Goal: Find specific fact: Find specific fact

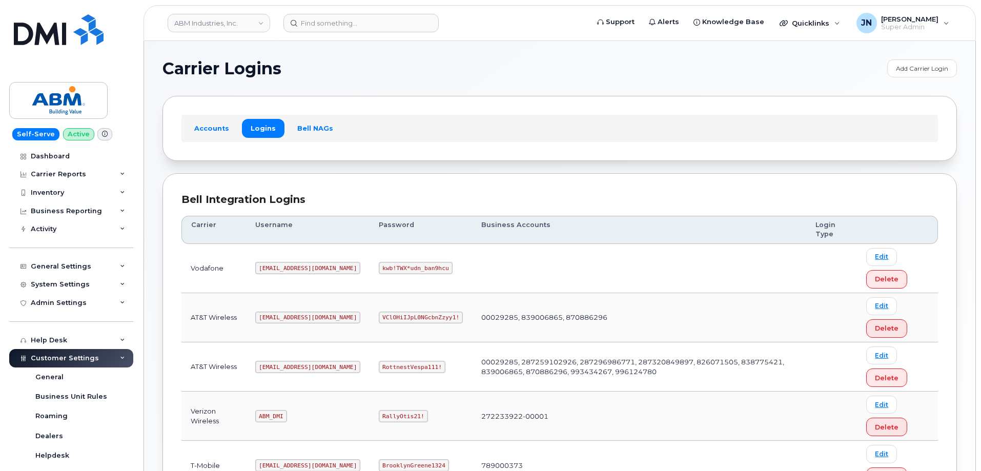
scroll to position [137, 0]
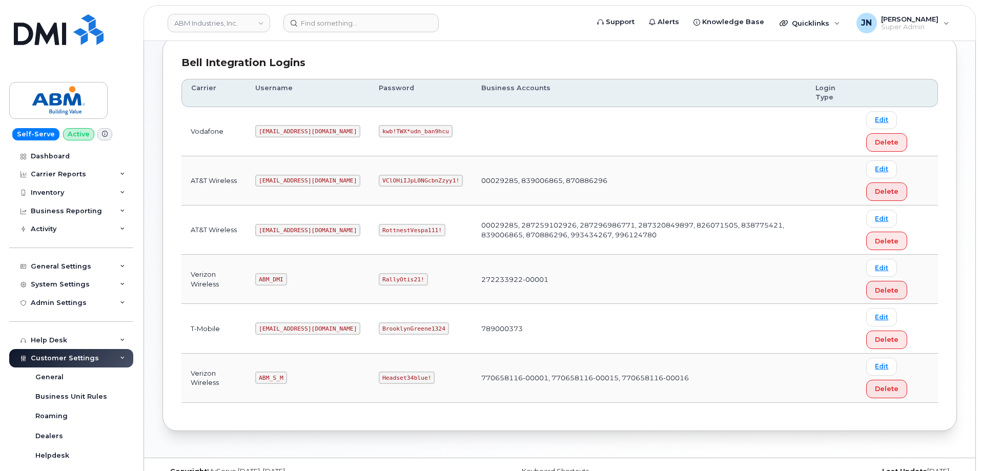
click at [280, 232] on code "[EMAIL_ADDRESS][DOMAIN_NAME]" at bounding box center [307, 230] width 105 height 12
copy code "[EMAIL_ADDRESS][DOMAIN_NAME]"
click at [380, 229] on code "RottnestVespa111!" at bounding box center [412, 230] width 67 height 12
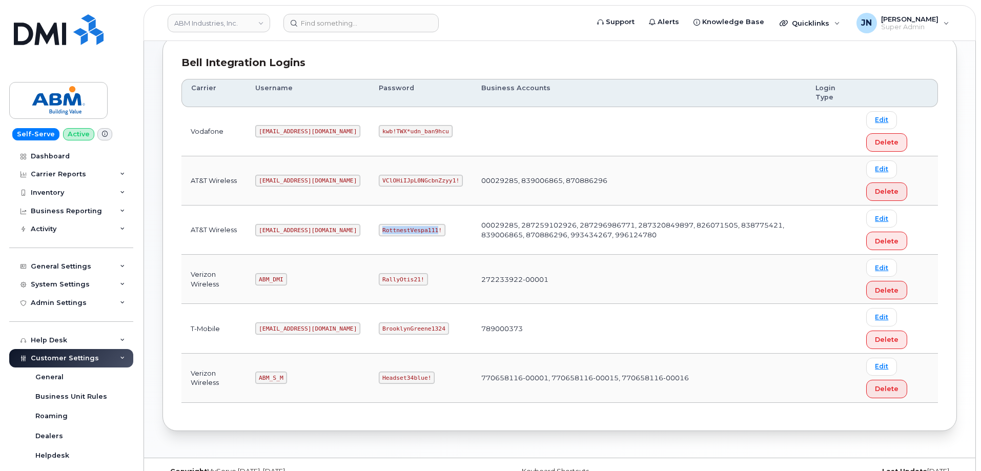
click at [379, 229] on code "RottnestVespa111!" at bounding box center [412, 230] width 67 height 12
click at [379, 228] on code "RottnestVespa111!" at bounding box center [412, 230] width 67 height 12
click at [275, 376] on code "ABM_S_M" at bounding box center [270, 377] width 31 height 12
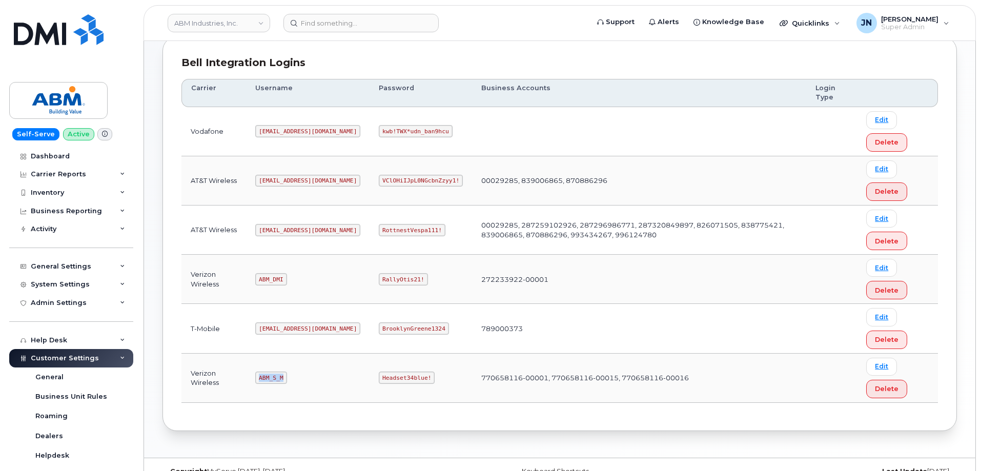
click at [275, 376] on code "ABM_S_M" at bounding box center [270, 377] width 31 height 12
copy code "ABM_S_M"
click at [379, 376] on code "Headset34blue!" at bounding box center [407, 377] width 56 height 12
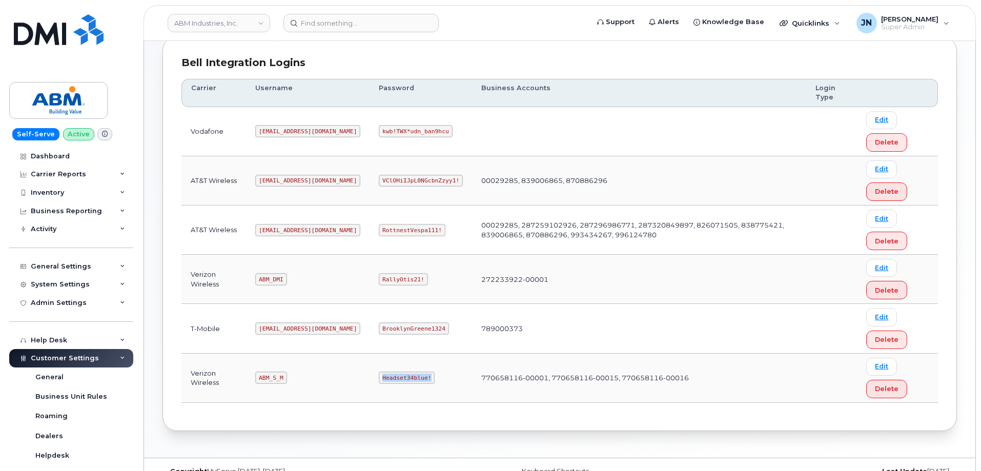
copy code "Headset34blue!"
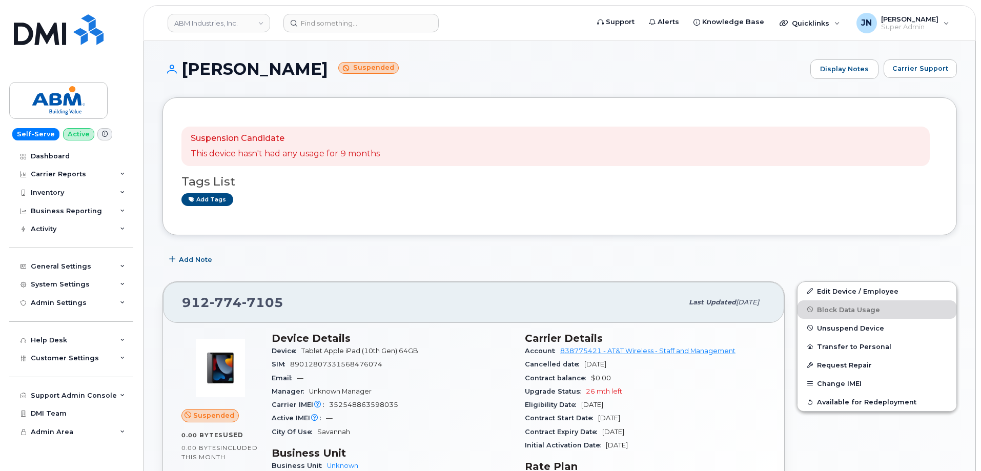
scroll to position [205, 0]
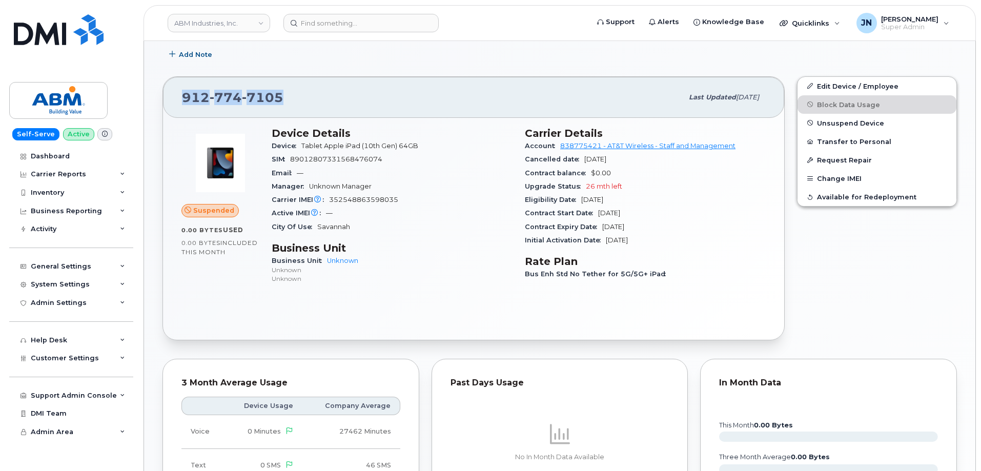
drag, startPoint x: 187, startPoint y: 94, endPoint x: 281, endPoint y: 101, distance: 94.6
click at [281, 101] on span "912 774 7105" at bounding box center [232, 97] width 101 height 15
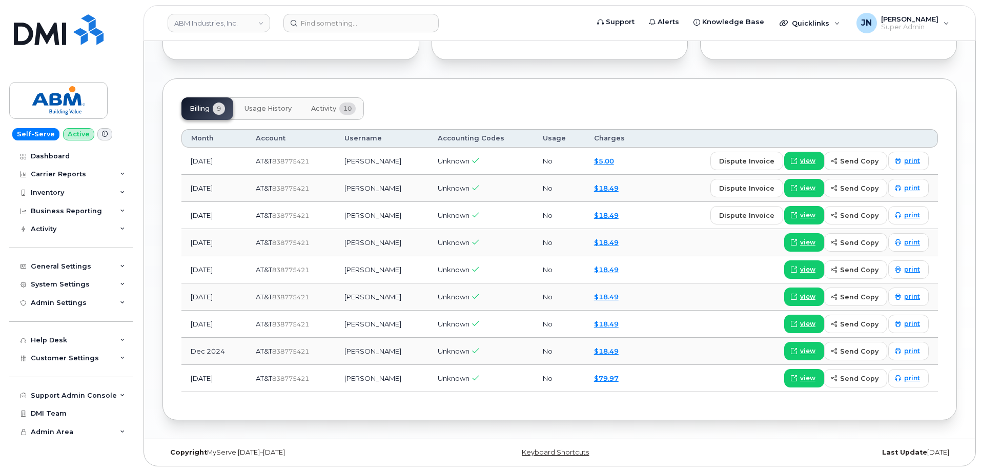
scroll to position [689, 0]
click at [311, 102] on button "Activity 10" at bounding box center [333, 108] width 61 height 23
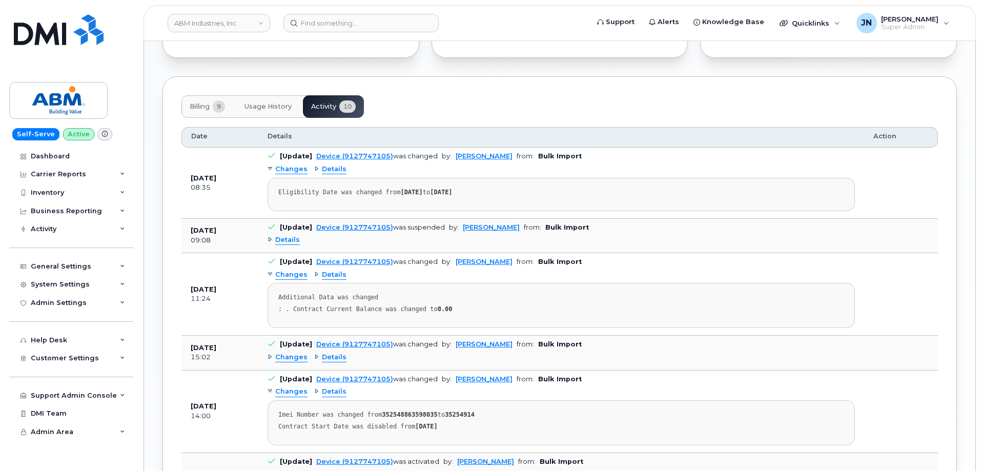
scroll to position [752, 0]
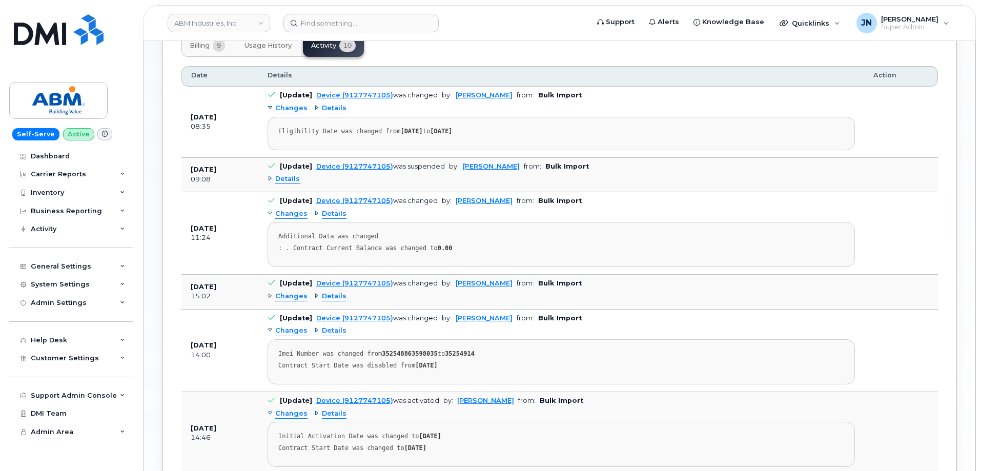
click at [289, 180] on span "Details" at bounding box center [287, 179] width 25 height 10
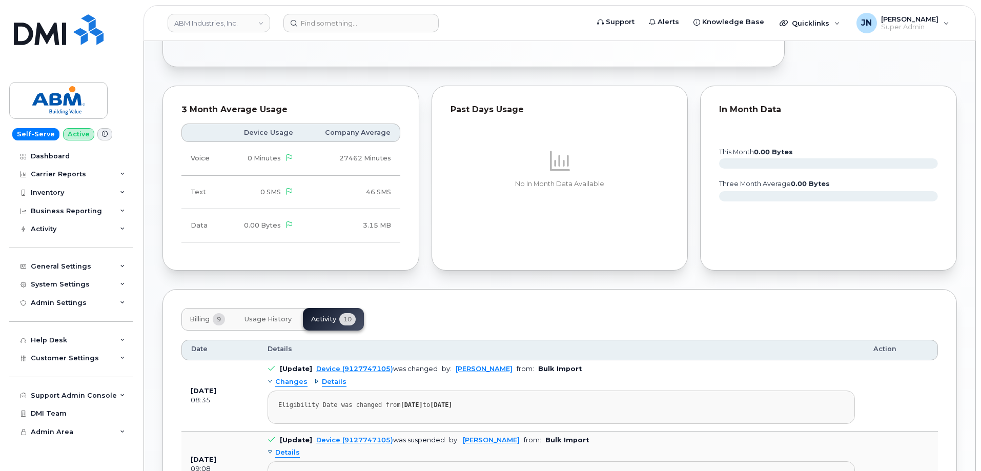
scroll to position [273, 0]
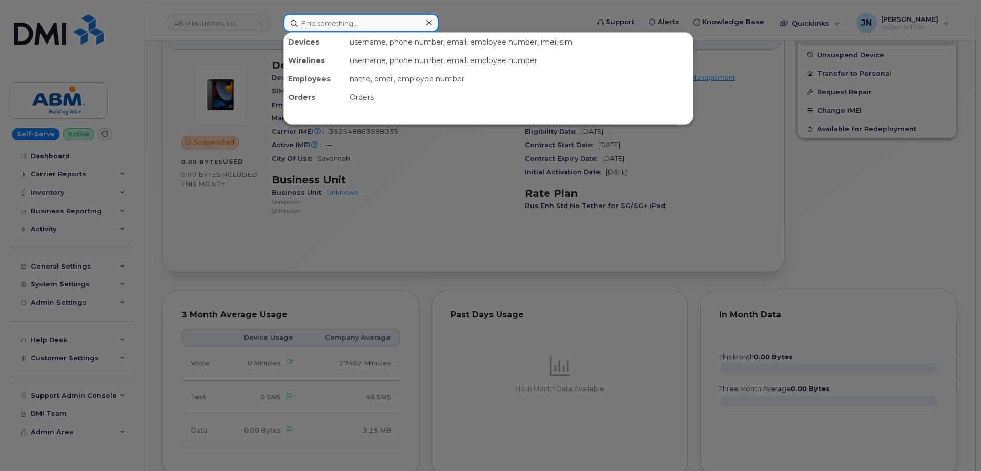
click at [337, 16] on input at bounding box center [360, 23] width 155 height 18
paste input "281-381-4134"
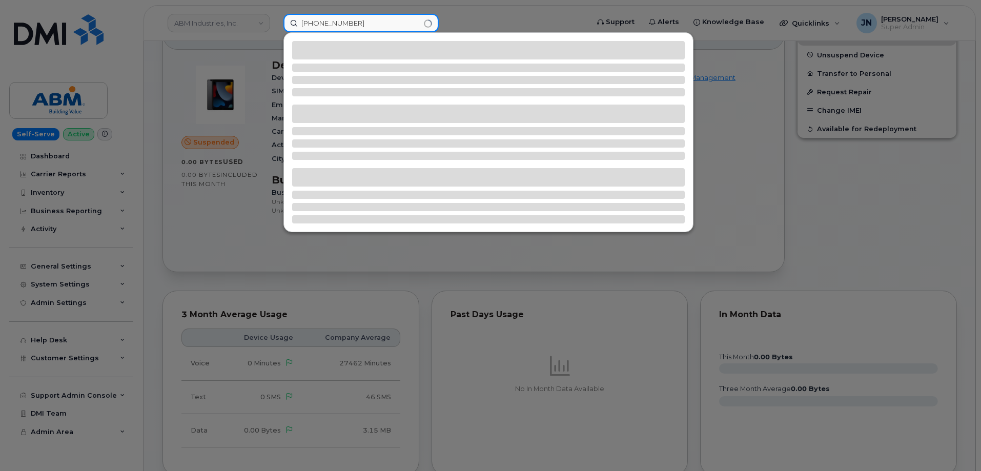
type input "281-381-4134"
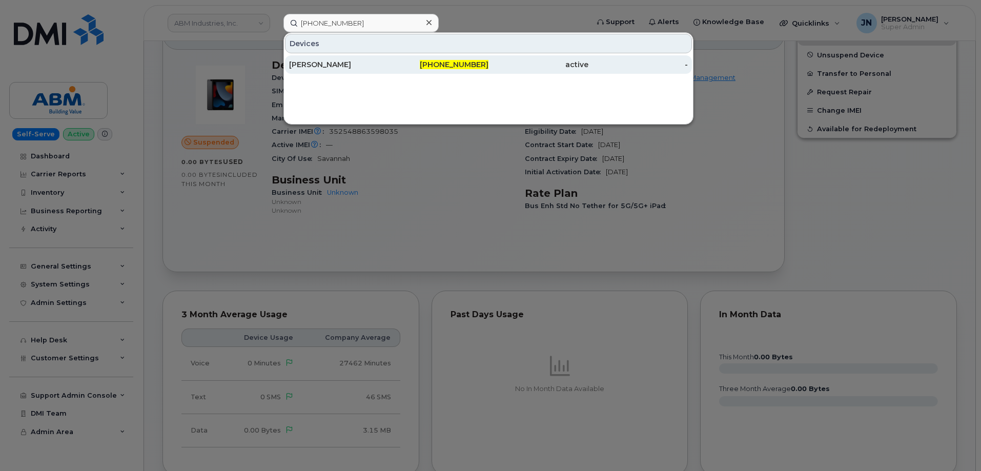
click at [329, 66] on div "SARA BOURDIER" at bounding box center [339, 64] width 100 height 10
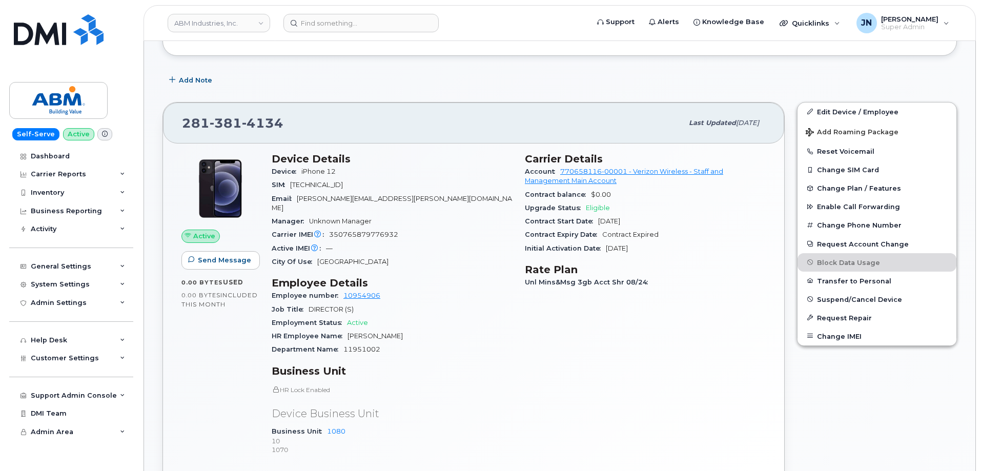
scroll to position [273, 0]
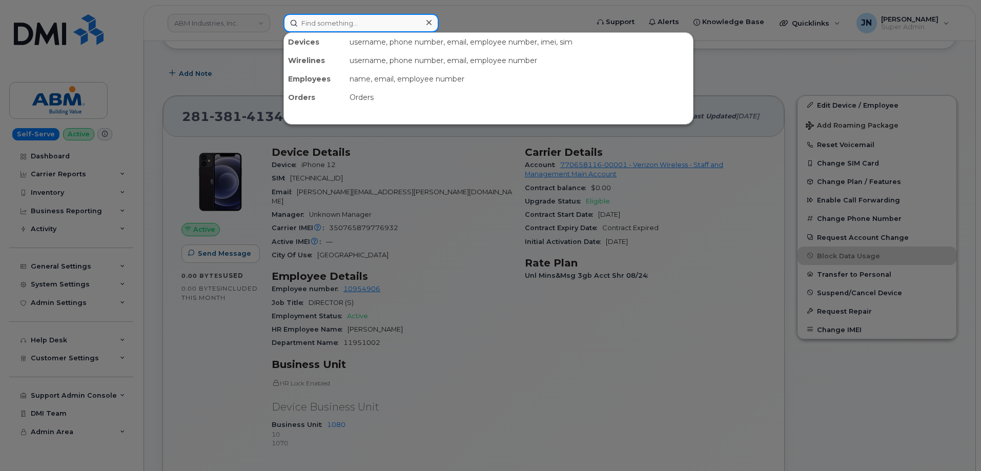
paste input "6176944234"
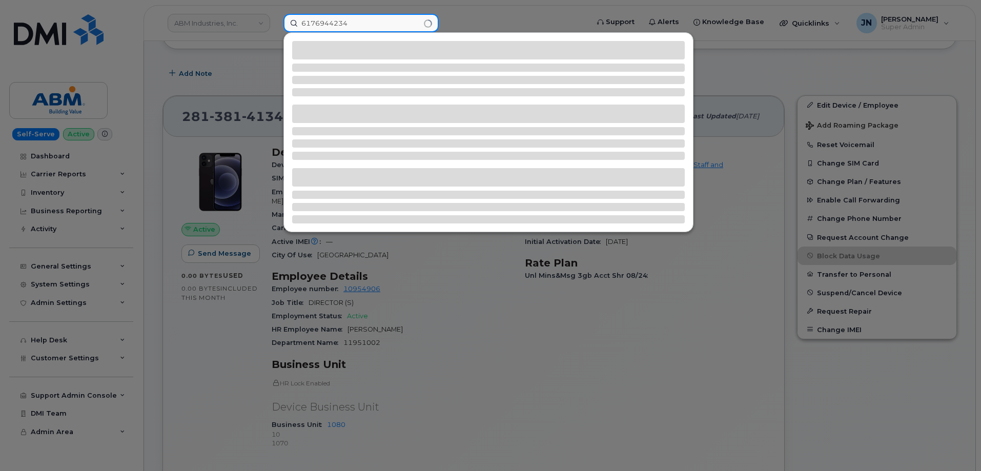
type input "6176944234"
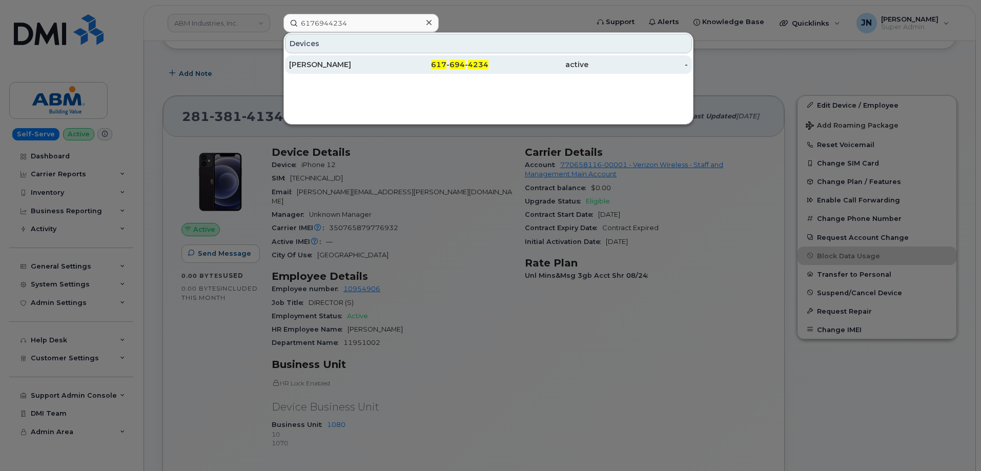
click at [359, 65] on div "HECTOR FLORES" at bounding box center [339, 64] width 100 height 10
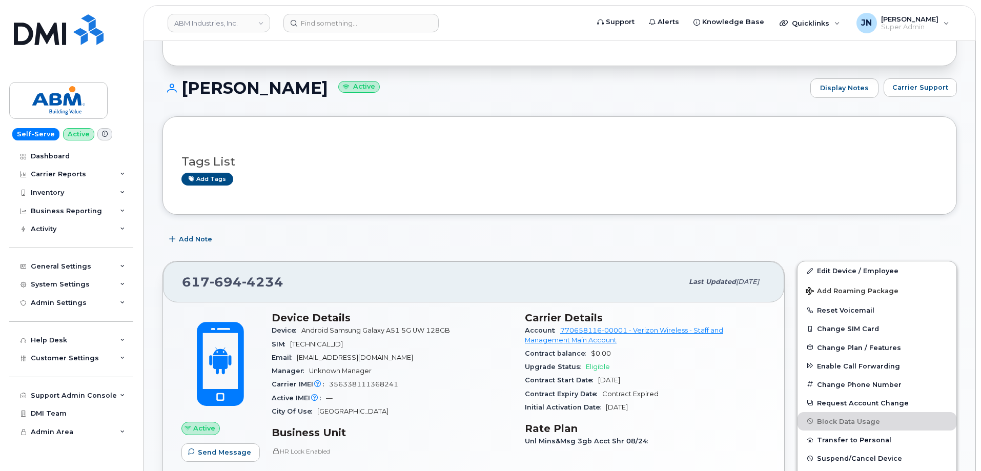
scroll to position [155, 0]
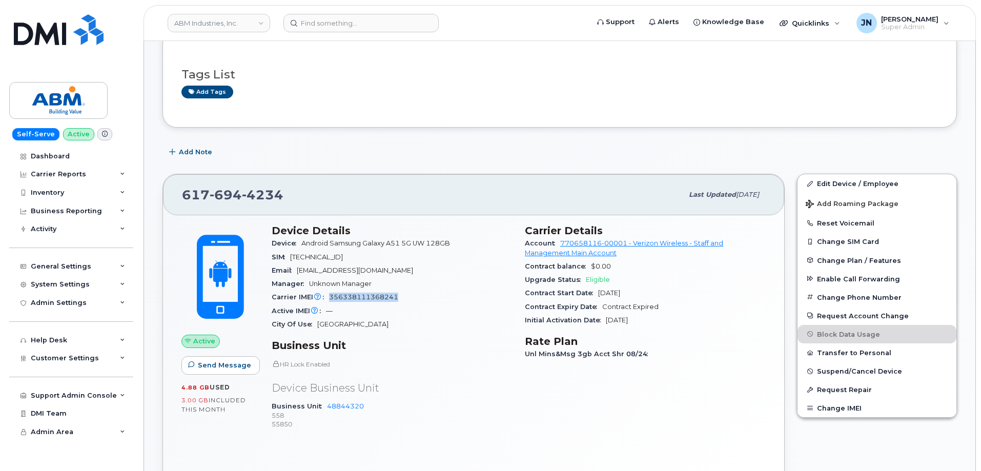
drag, startPoint x: 415, startPoint y: 297, endPoint x: 328, endPoint y: 294, distance: 86.6
click at [328, 294] on div "Carrier IMEI Carrier IMEI is reported during the last billing cycle or change o…" at bounding box center [392, 296] width 241 height 13
copy span "356338111368241"
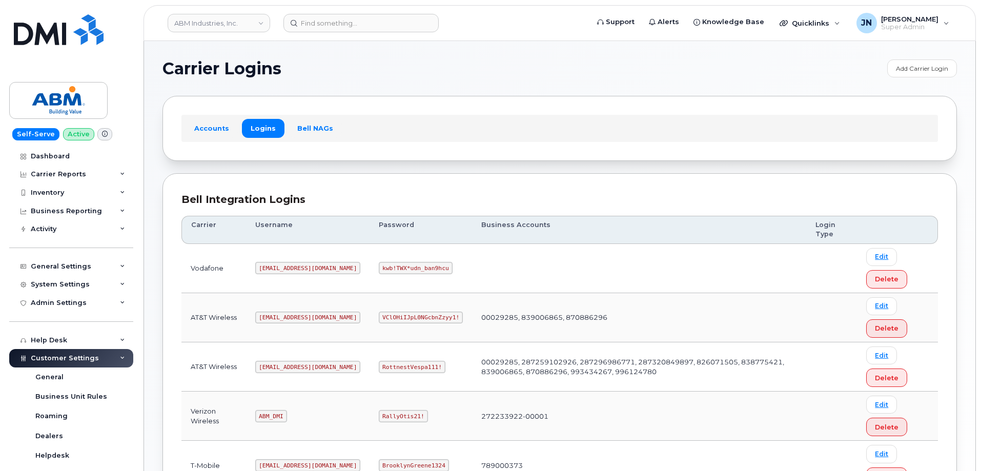
scroll to position [137, 0]
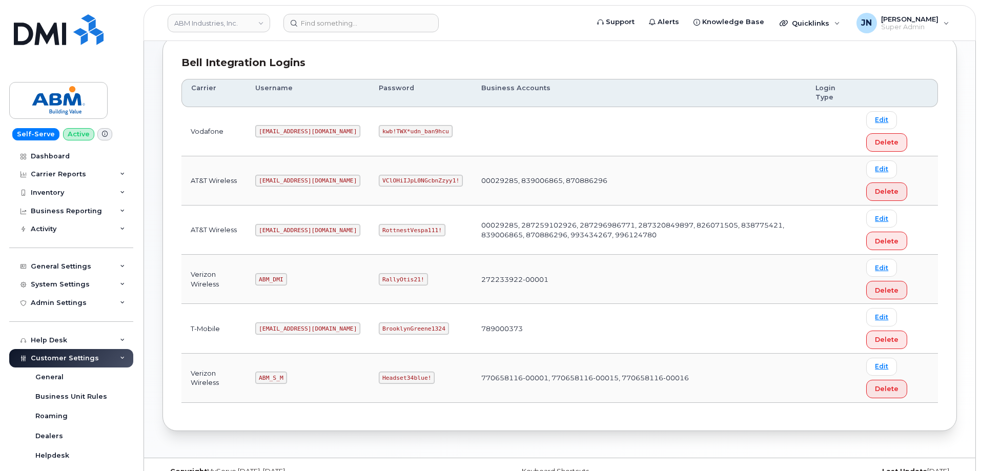
click at [273, 377] on code "ABM_S_M" at bounding box center [270, 377] width 31 height 12
copy code "ABM_S_M"
click at [379, 374] on code "Headset34blue!" at bounding box center [407, 377] width 56 height 12
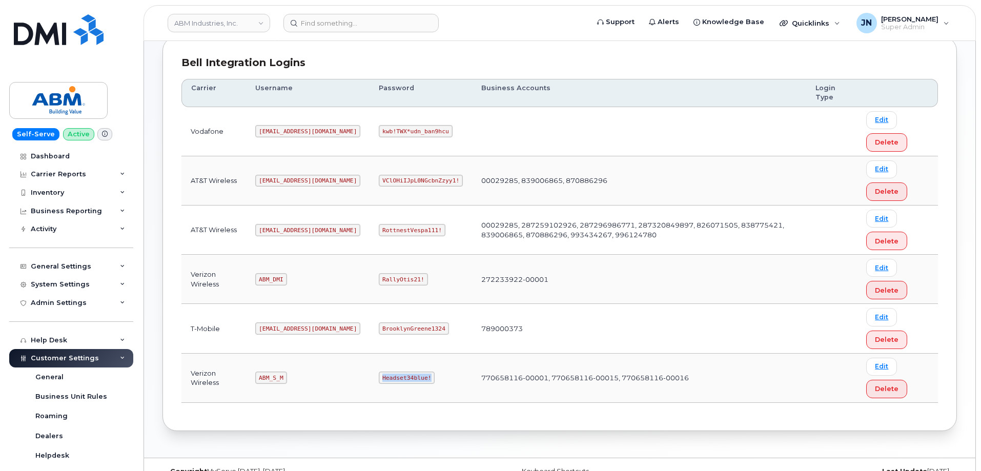
click at [379, 374] on code "Headset34blue!" at bounding box center [407, 377] width 56 height 12
copy code "Headset34blue!"
